Goal: Find specific page/section: Find specific page/section

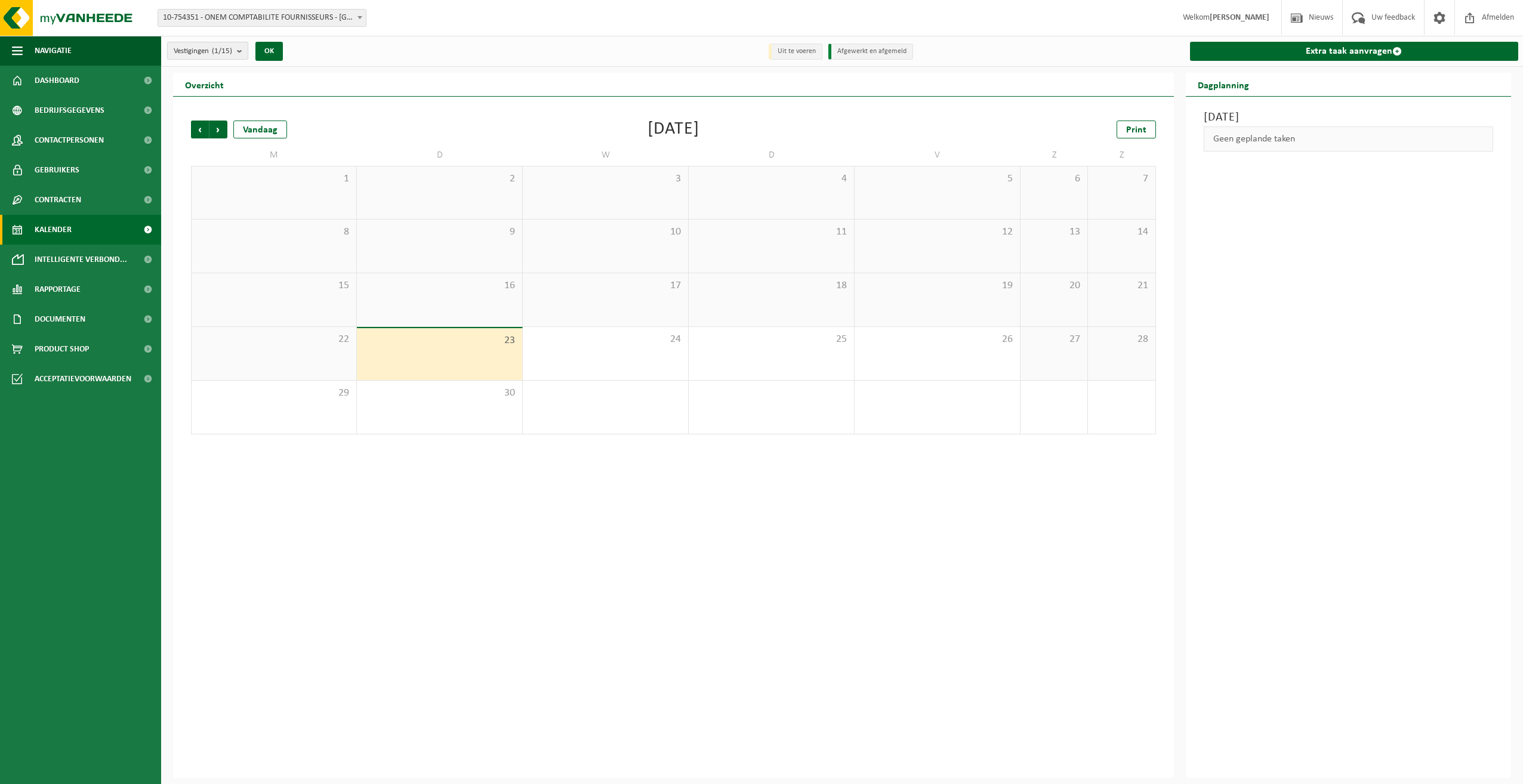
click at [232, 52] on count "(1/15)" at bounding box center [222, 51] width 20 height 8
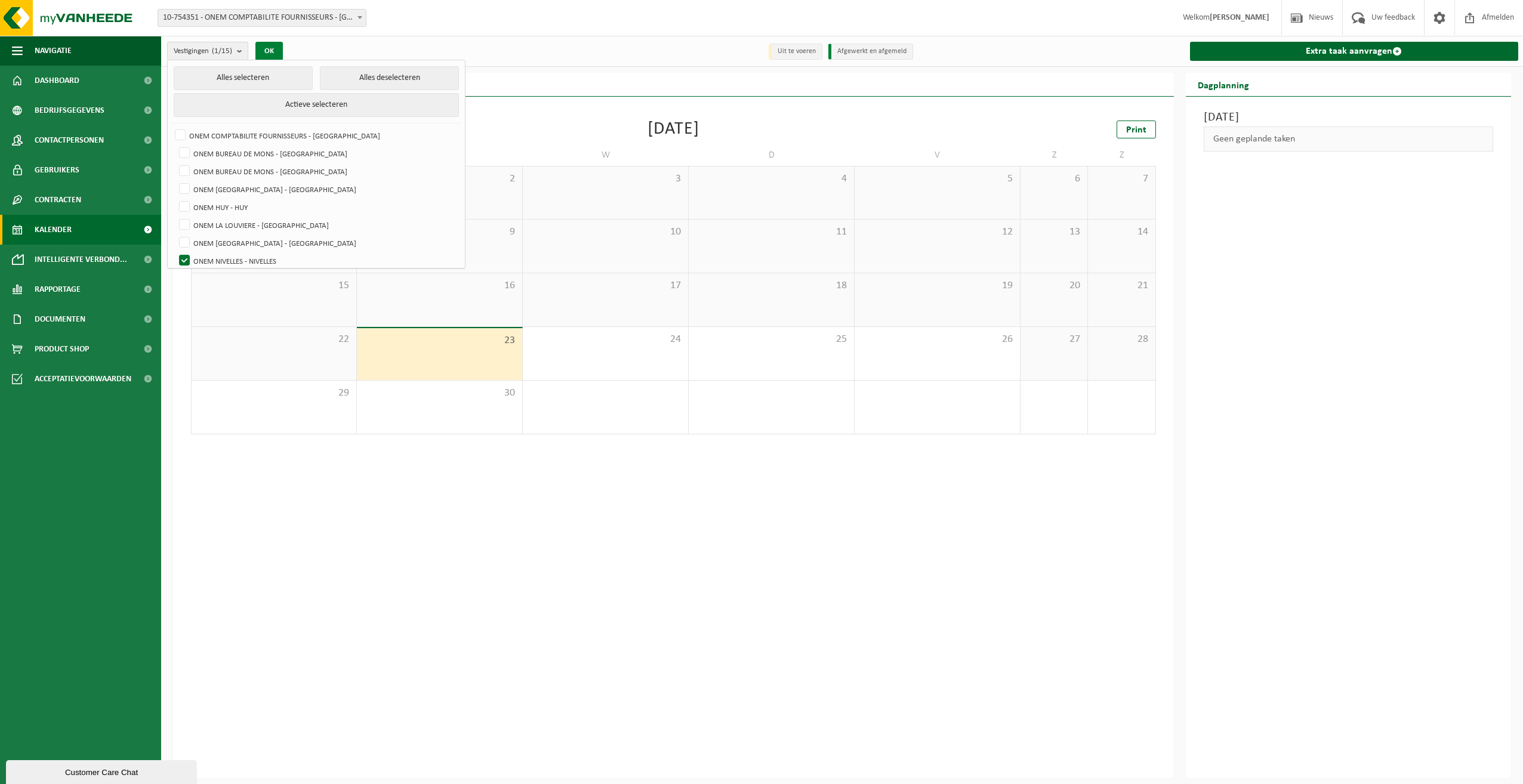
click at [266, 49] on button "OK" at bounding box center [269, 51] width 27 height 19
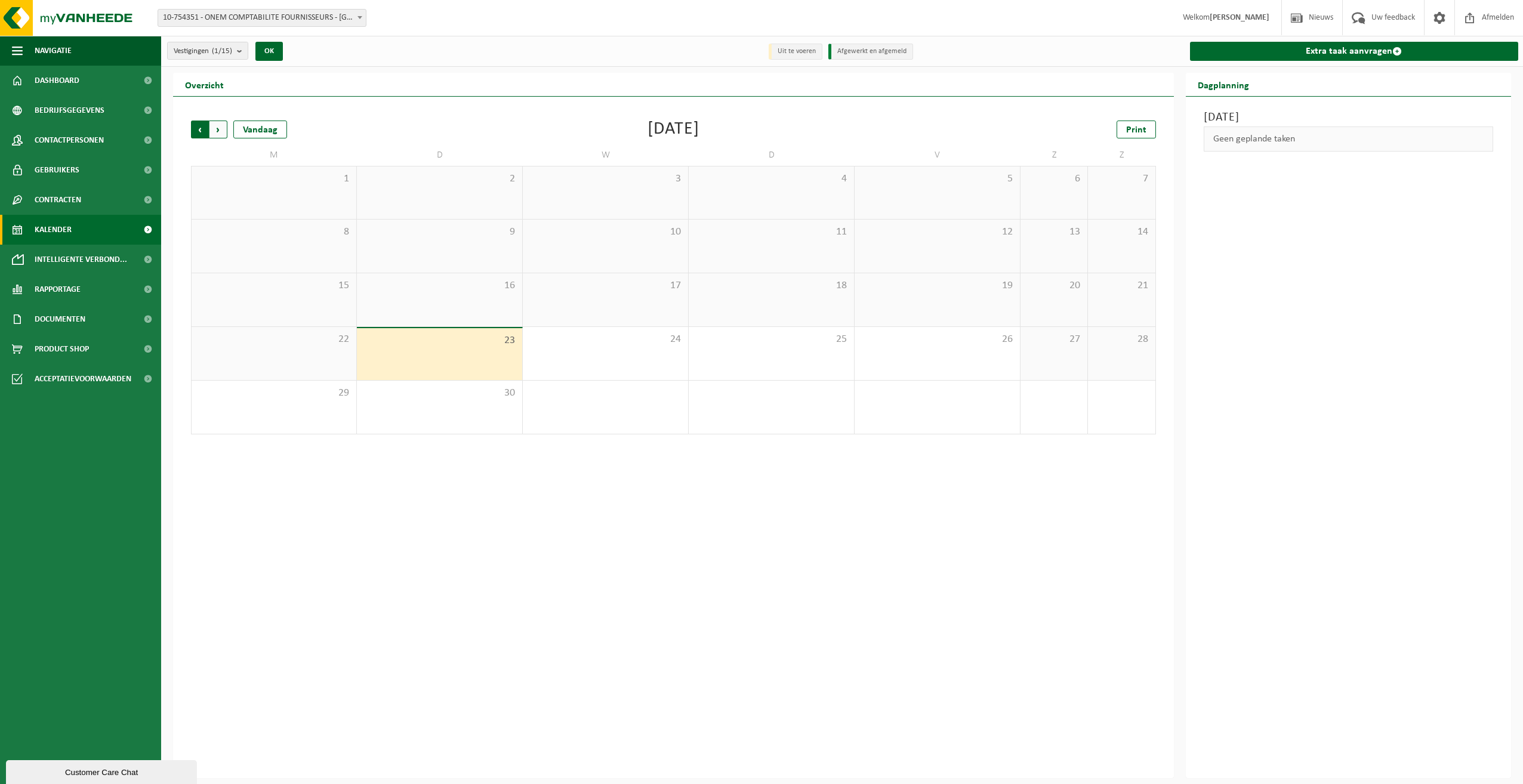
click at [220, 124] on span "Volgende" at bounding box center [218, 129] width 18 height 18
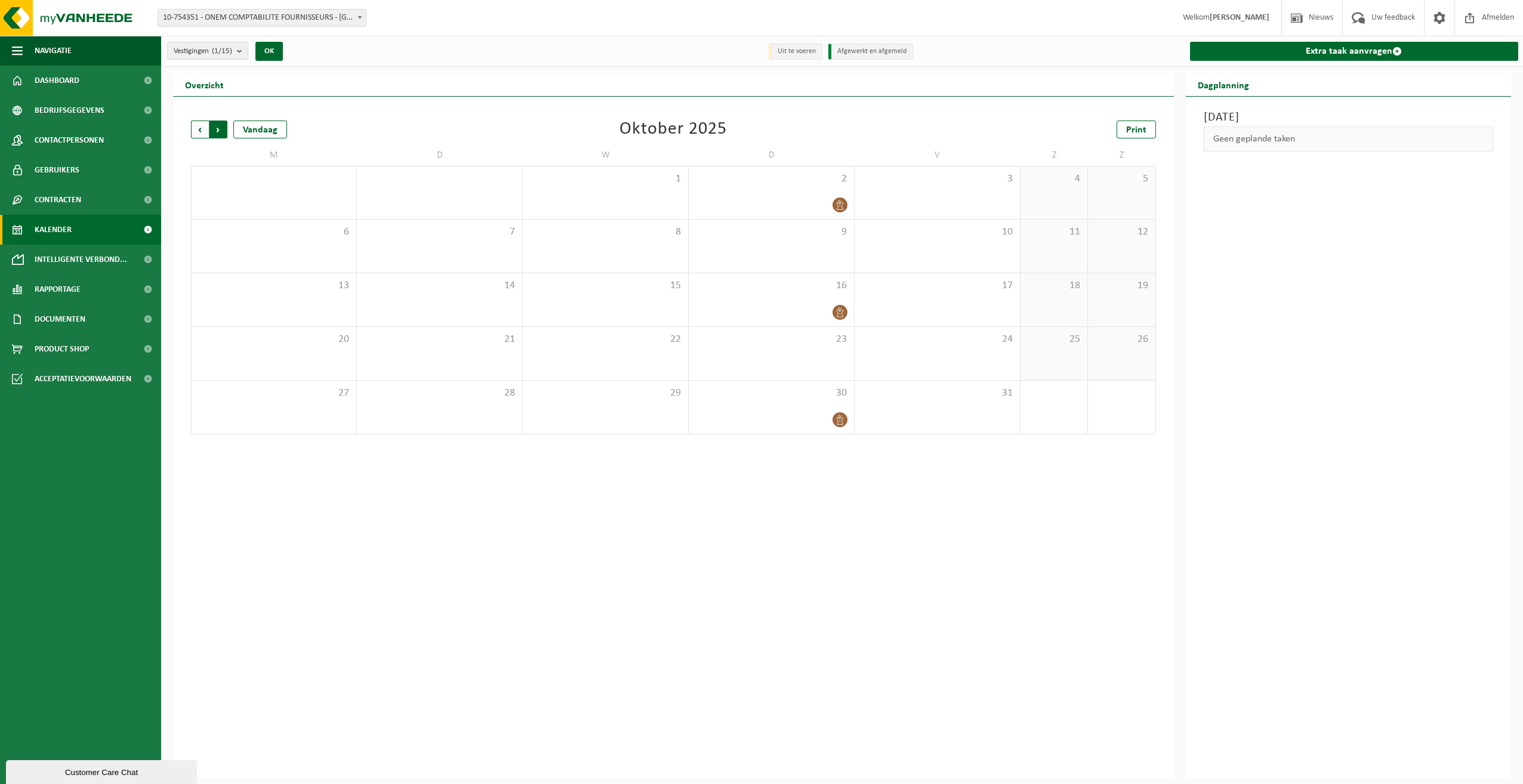
click at [191, 128] on span "Vorige" at bounding box center [199, 129] width 18 height 18
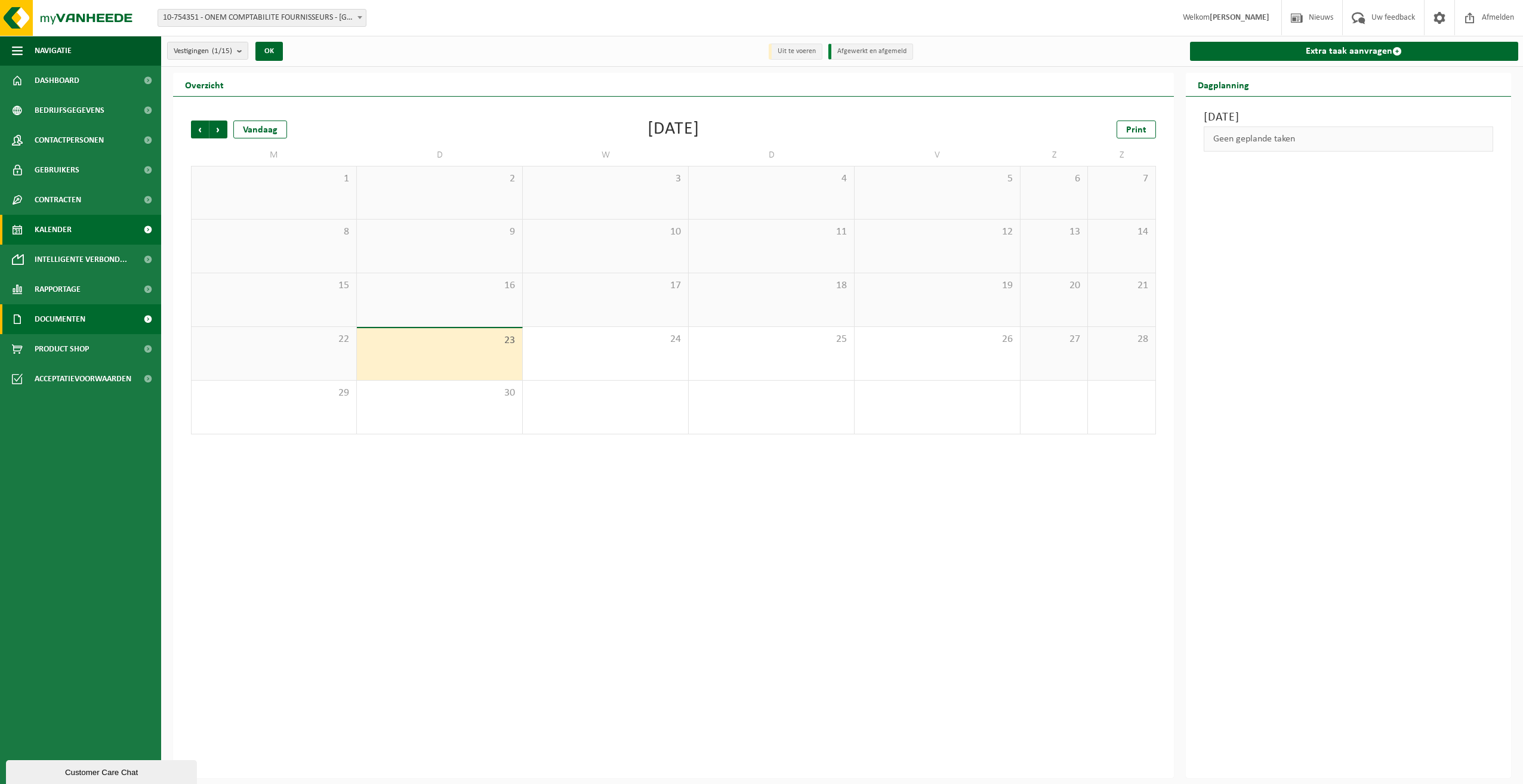
click at [72, 316] on span "Documenten" at bounding box center [60, 319] width 51 height 30
click at [78, 351] on link "Facturen" at bounding box center [80, 348] width 155 height 23
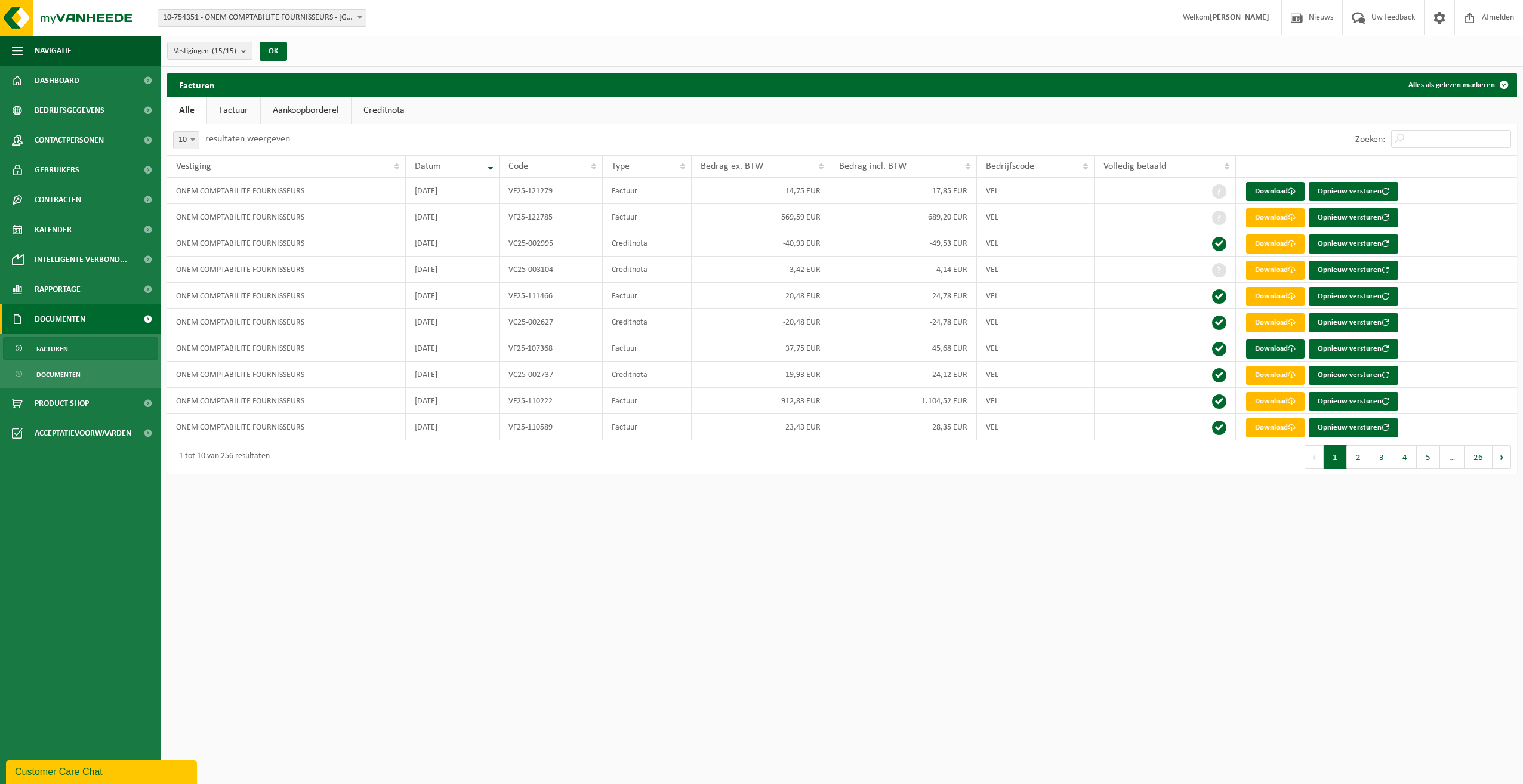
click at [394, 111] on link "Creditnota" at bounding box center [384, 110] width 65 height 27
click at [188, 110] on link "Alle" at bounding box center [186, 110] width 39 height 27
